Goal: Find specific page/section: Find specific page/section

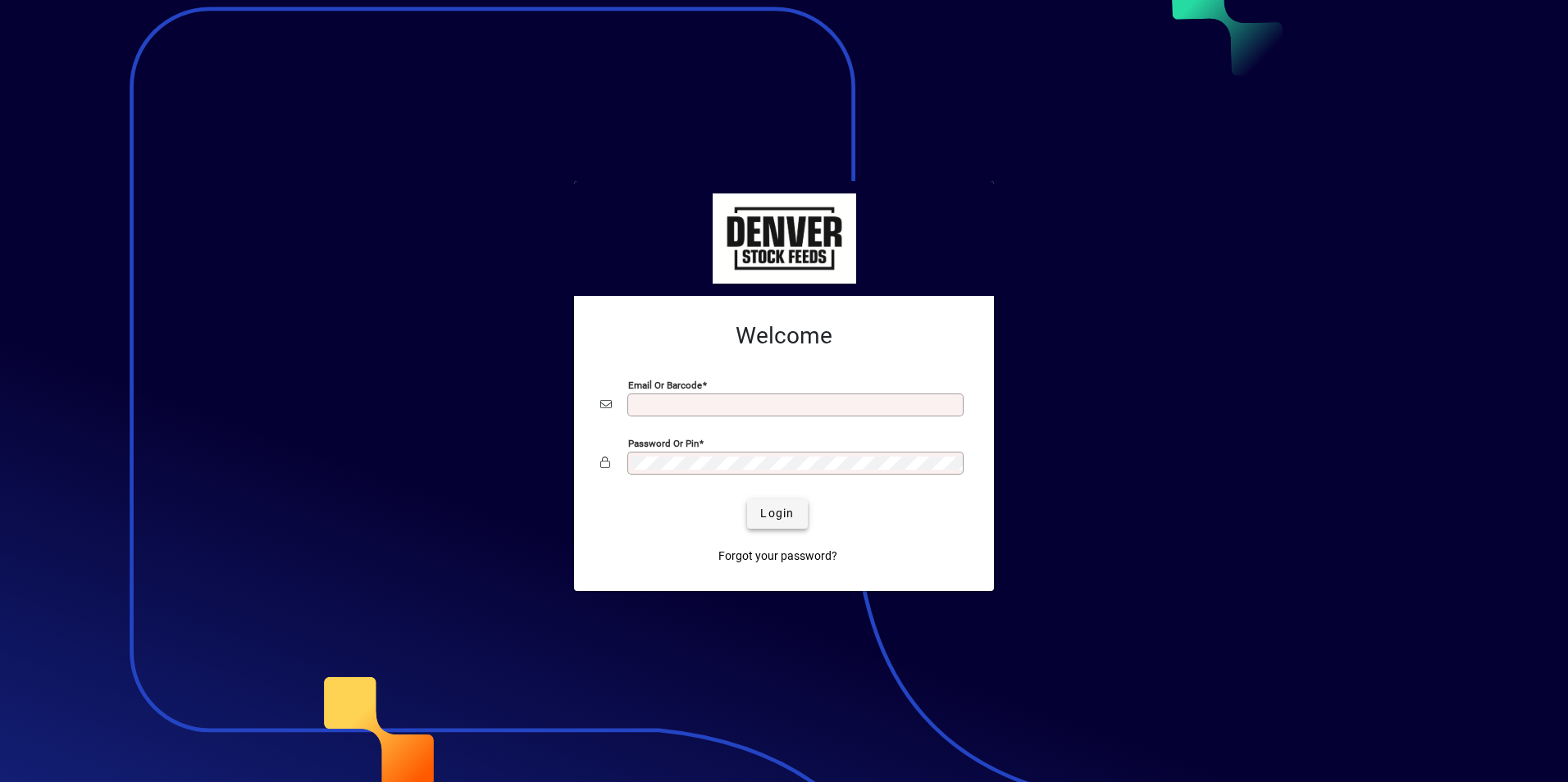
type input "**********"
click at [780, 505] on span "Login" at bounding box center [776, 514] width 34 height 18
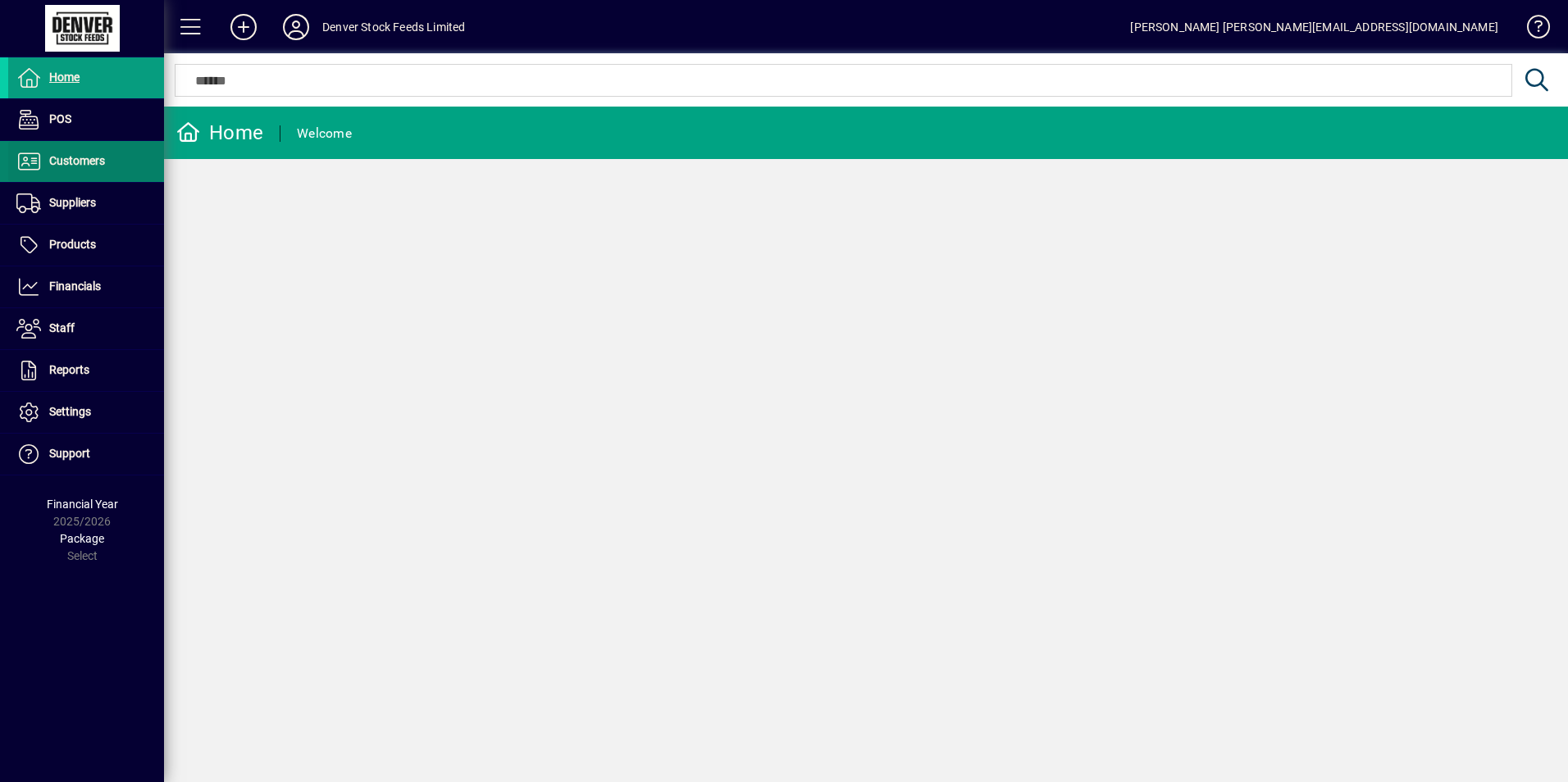
click at [99, 156] on span "Customers" at bounding box center [77, 161] width 55 height 13
